Goal: Task Accomplishment & Management: Manage account settings

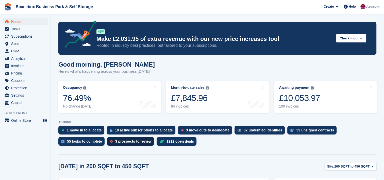
click at [115, 142] on div "3 prospects to review" at bounding box center [133, 141] width 36 height 4
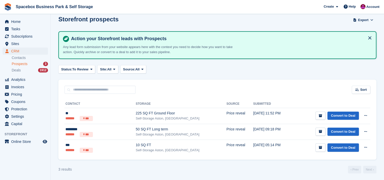
scroll to position [7, 0]
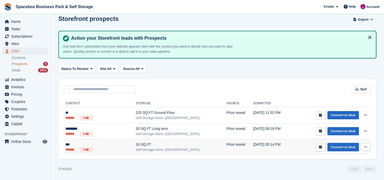
click at [144, 148] on div "Self-Storage Aston, [GEOGRAPHIC_DATA]" at bounding box center [181, 149] width 91 height 5
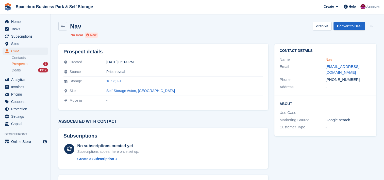
click at [326, 59] on link "Nav" at bounding box center [329, 59] width 7 height 4
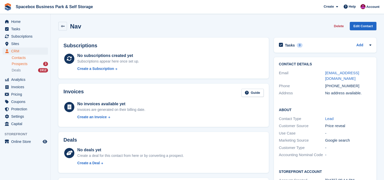
click at [41, 65] on div "Prospects 3" at bounding box center [30, 63] width 36 height 5
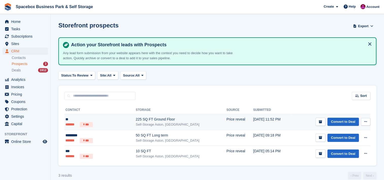
click at [256, 125] on td "[DATE] 11:52 PM" at bounding box center [272, 122] width 39 height 16
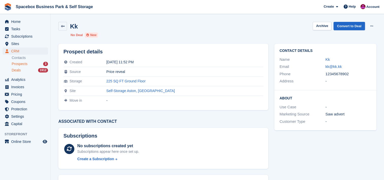
click at [38, 71] on div "Deals 1912" at bounding box center [30, 70] width 36 height 5
click at [40, 69] on div "1912" at bounding box center [43, 70] width 10 height 4
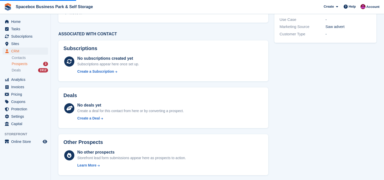
scroll to position [90, 0]
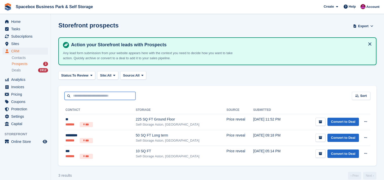
click at [76, 96] on input "text" at bounding box center [100, 96] width 71 height 8
click at [199, 88] on div "Sort Sort by Date submitted Submitted (oldest first) Submitted (newest first)" at bounding box center [217, 93] width 318 height 14
